Goal: Transaction & Acquisition: Subscribe to service/newsletter

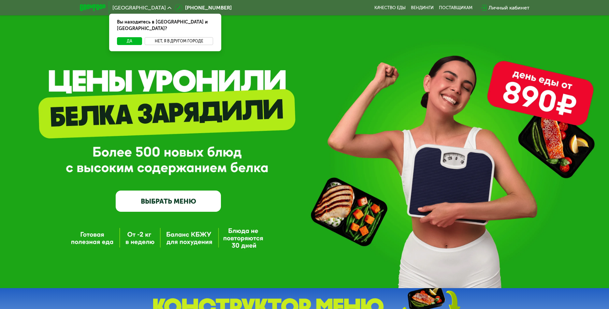
click at [167, 37] on button "Нет, я в другом городе" at bounding box center [179, 41] width 69 height 8
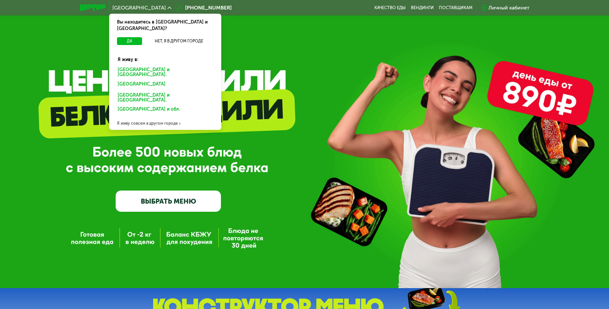
click at [146, 117] on div "Я живу совсем в другом городе" at bounding box center [165, 123] width 112 height 13
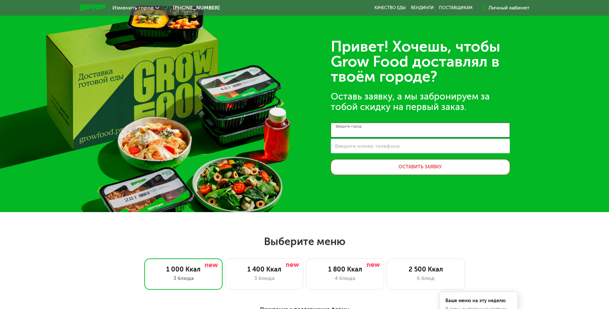
click at [386, 133] on input "Введите город" at bounding box center [420, 130] width 179 height 15
drag, startPoint x: 363, startPoint y: 132, endPoint x: 328, endPoint y: 130, distance: 34.9
click at [331, 130] on input "*" at bounding box center [420, 130] width 179 height 15
type input "**"
click at [121, 9] on span "Изменить город" at bounding box center [132, 7] width 41 height 5
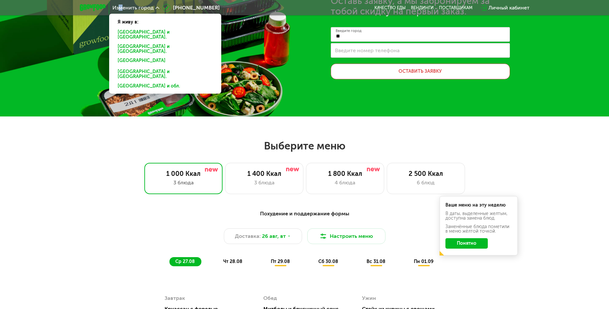
scroll to position [166, 0]
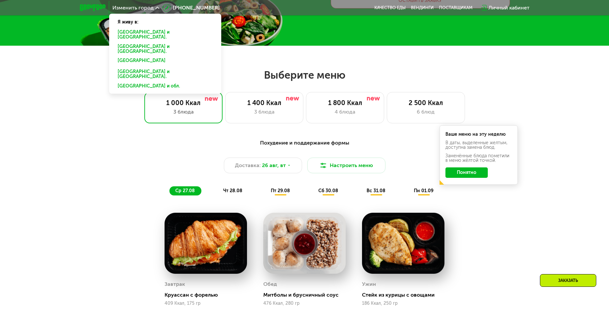
click at [192, 171] on div "Доставка: 26 авг, вт Настроить меню" at bounding box center [305, 165] width 386 height 16
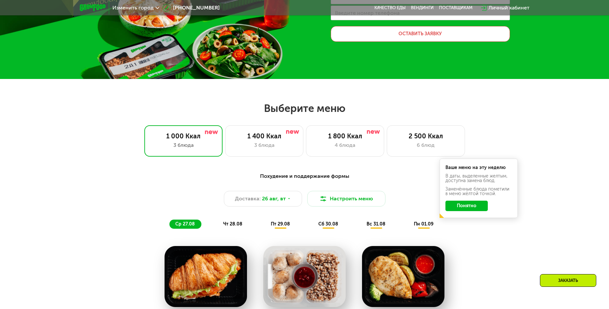
scroll to position [0, 0]
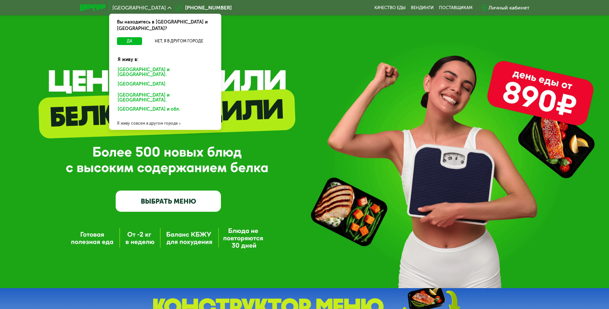
click at [247, 178] on div "GrowFood — доставка правильного питания ВЫБРАТЬ МЕНЮ" at bounding box center [304, 154] width 609 height 114
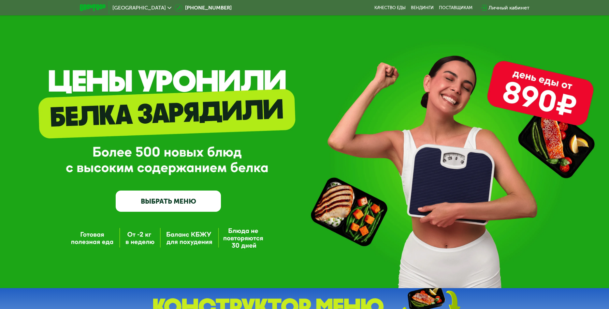
click at [142, 238] on div "GrowFood — доставка правильного питания ВЫБРАТЬ МЕНЮ" at bounding box center [304, 144] width 609 height 288
click at [180, 204] on link "ВЫБРАТЬ МЕНЮ" at bounding box center [168, 200] width 105 height 21
click at [131, 9] on div "[GEOGRAPHIC_DATA]" at bounding box center [141, 7] width 59 height 5
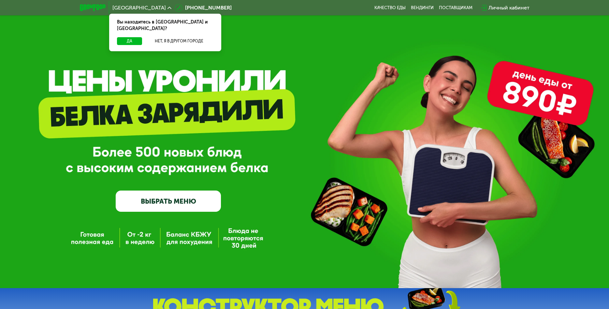
click at [162, 29] on div "Вы находитесь в [GEOGRAPHIC_DATA] и [GEOGRAPHIC_DATA]?" at bounding box center [165, 25] width 112 height 23
click at [162, 37] on button "Нет, я в другом городе" at bounding box center [179, 41] width 69 height 8
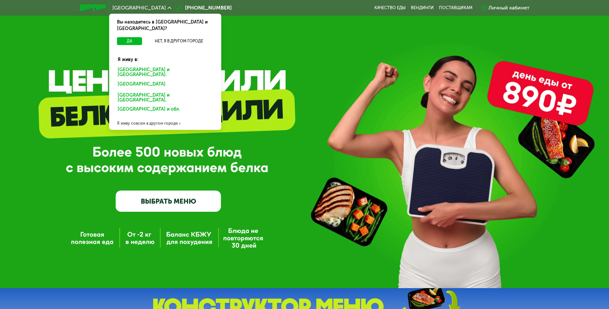
click at [152, 117] on div "Я живу совсем в другом городе" at bounding box center [165, 123] width 112 height 13
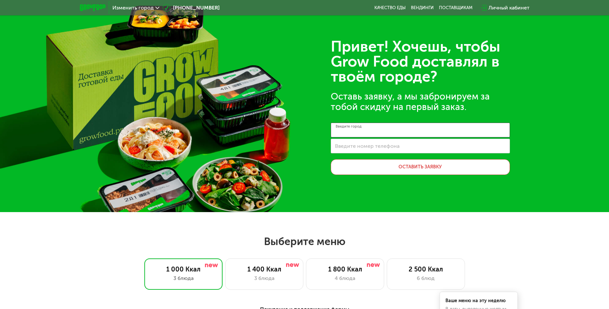
click at [390, 131] on input "Введите город" at bounding box center [420, 130] width 179 height 15
type input "**"
drag, startPoint x: 397, startPoint y: 93, endPoint x: 458, endPoint y: 93, distance: 60.6
click at [458, 93] on div "Оставь заявку, а мы забронируем за тобой скидку на первый заказ." at bounding box center [420, 101] width 179 height 21
click at [434, 104] on div "Оставь заявку, а мы забронируем за тобой скидку на первый заказ." at bounding box center [420, 101] width 179 height 21
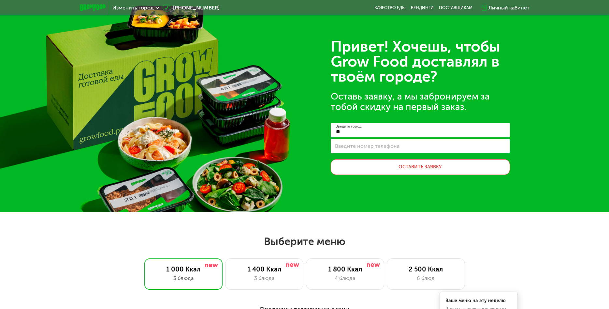
click at [400, 41] on div "Привет! Хочешь, чтобы Grow Food доставлял в твоём городе?" at bounding box center [420, 61] width 179 height 45
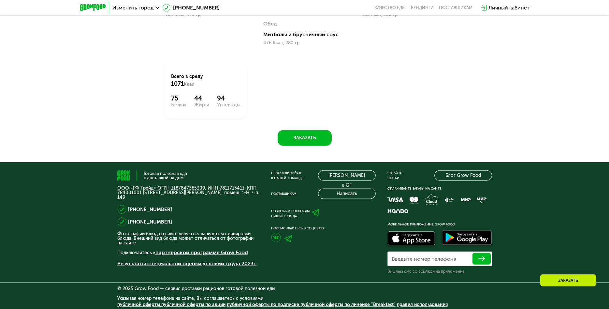
scroll to position [432, 0]
